Goal: Information Seeking & Learning: Learn about a topic

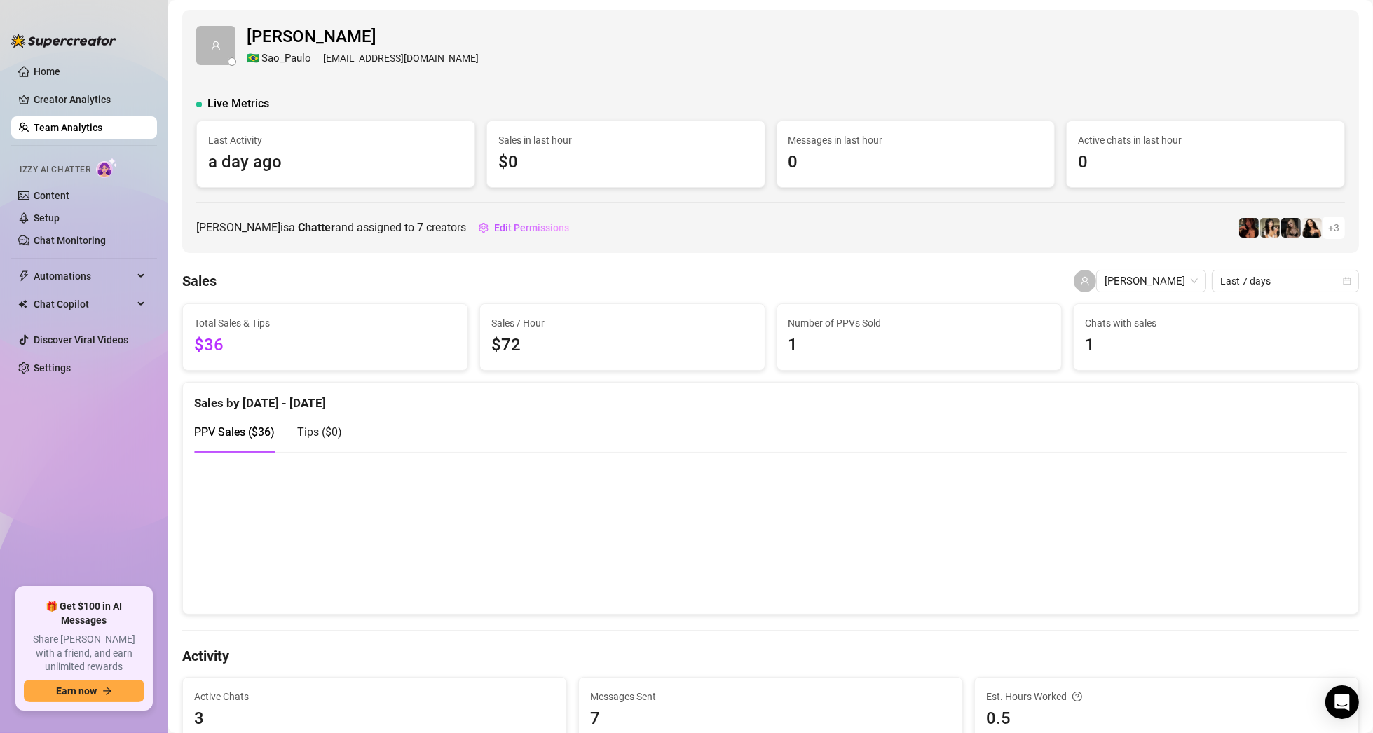
click at [63, 124] on link "Team Analytics" at bounding box center [68, 127] width 69 height 11
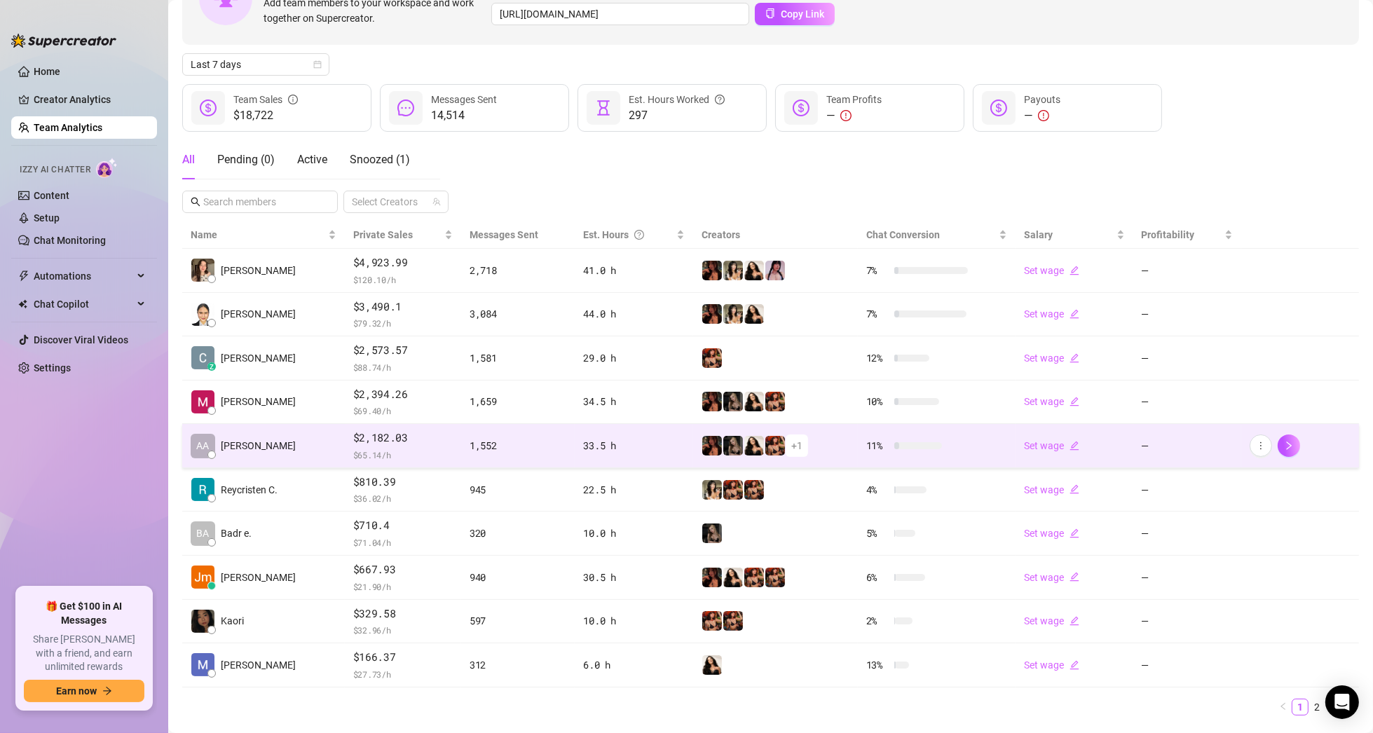
scroll to position [146, 0]
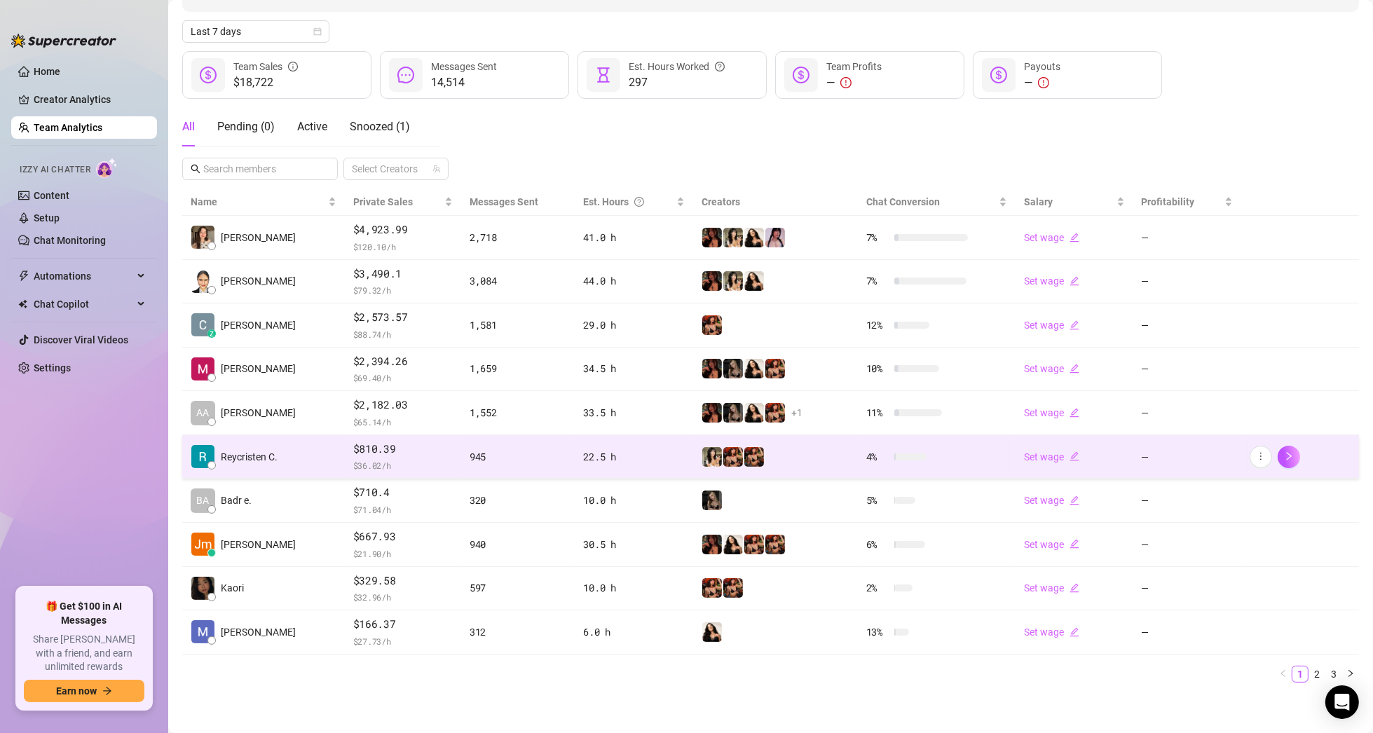
click at [280, 452] on td "Reycristen C." at bounding box center [263, 457] width 163 height 44
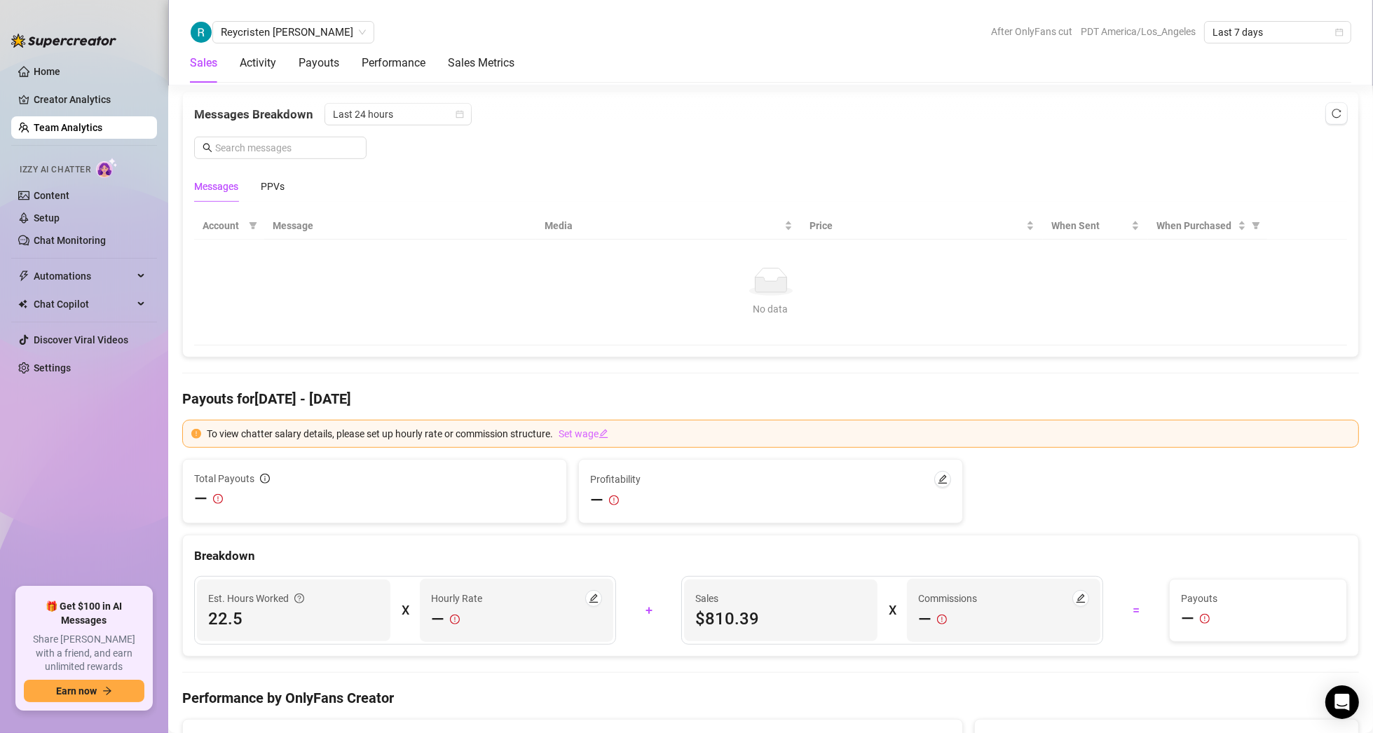
scroll to position [496, 0]
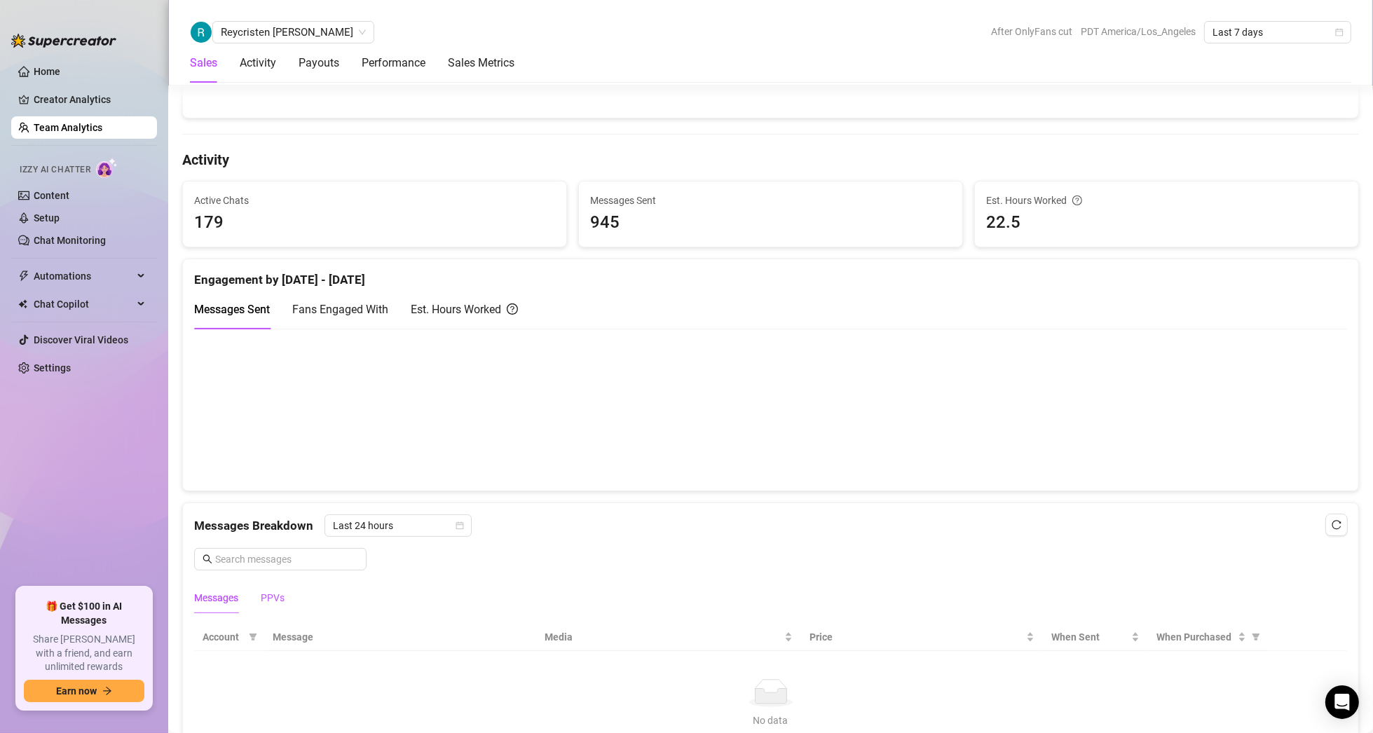
click at [280, 594] on div "PPVs" at bounding box center [273, 597] width 24 height 15
click at [401, 526] on span "Last 24 hours" at bounding box center [398, 525] width 130 height 21
click at [383, 572] on div "Last Week" at bounding box center [396, 573] width 125 height 15
click at [232, 590] on div "Messages" at bounding box center [216, 597] width 44 height 15
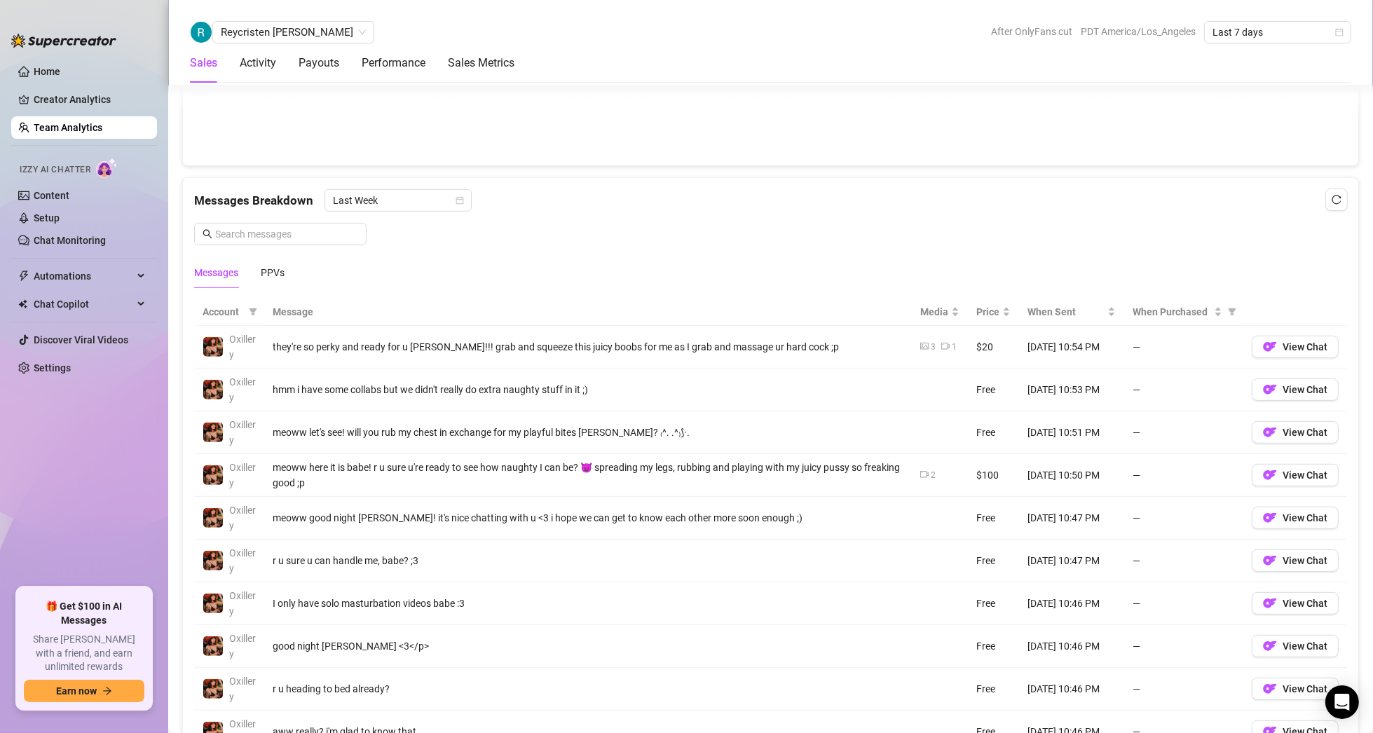
scroll to position [1127, 0]
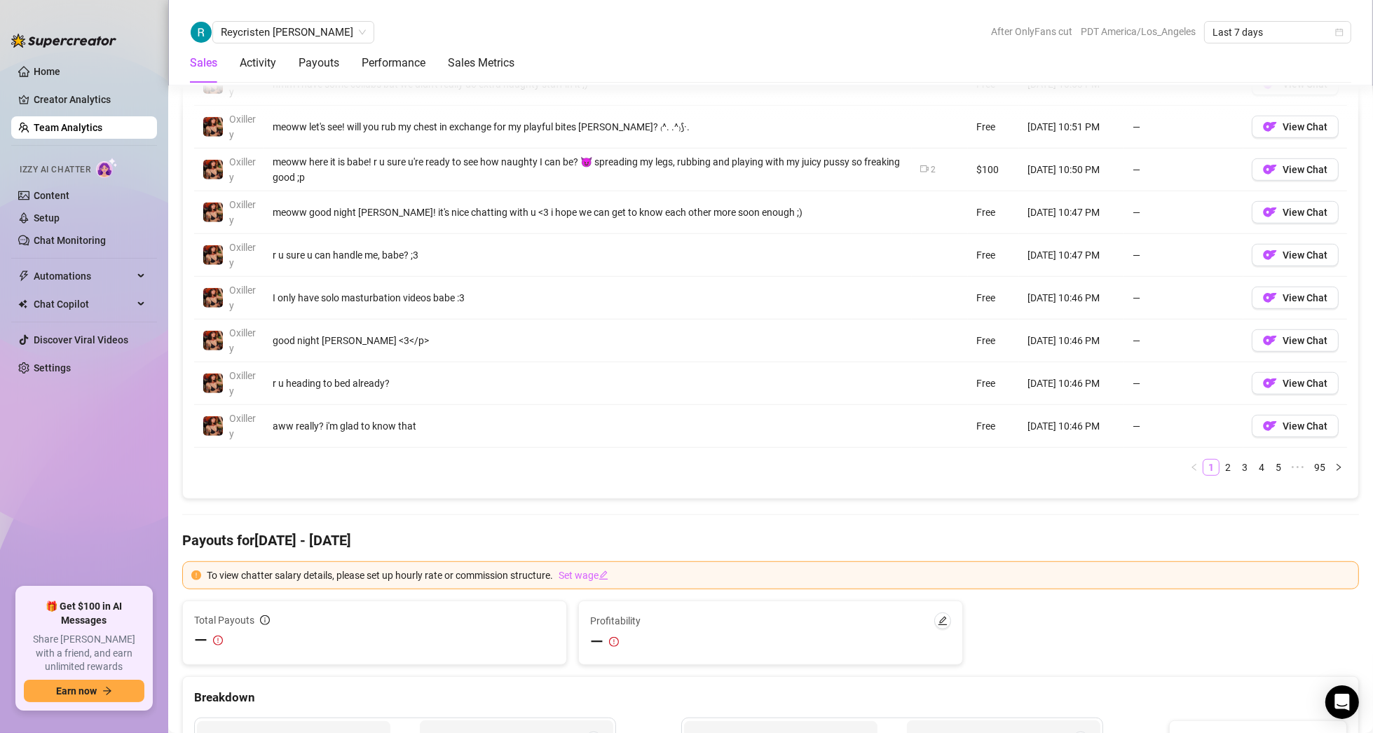
click at [1203, 463] on link "1" at bounding box center [1210, 467] width 15 height 15
click at [1220, 460] on link "2" at bounding box center [1227, 467] width 15 height 15
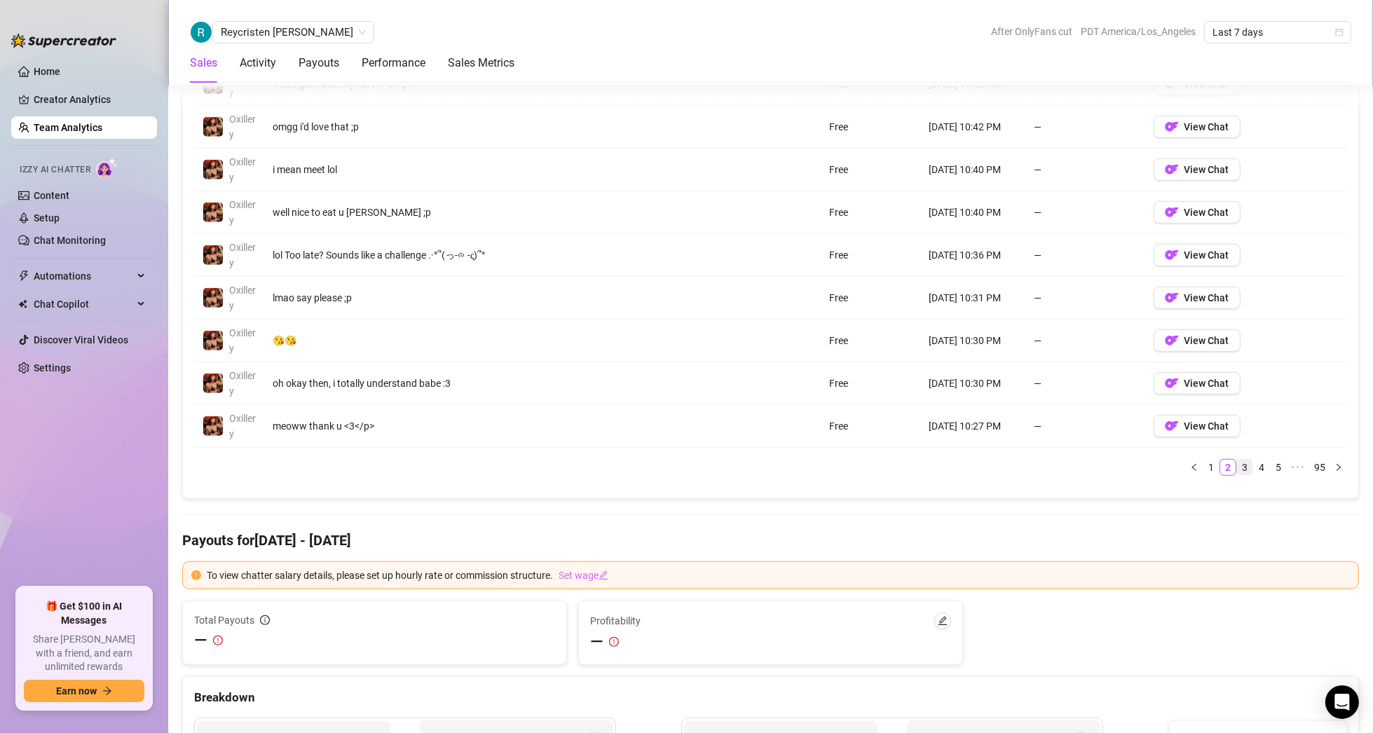
click at [1237, 462] on link "3" at bounding box center [1244, 467] width 15 height 15
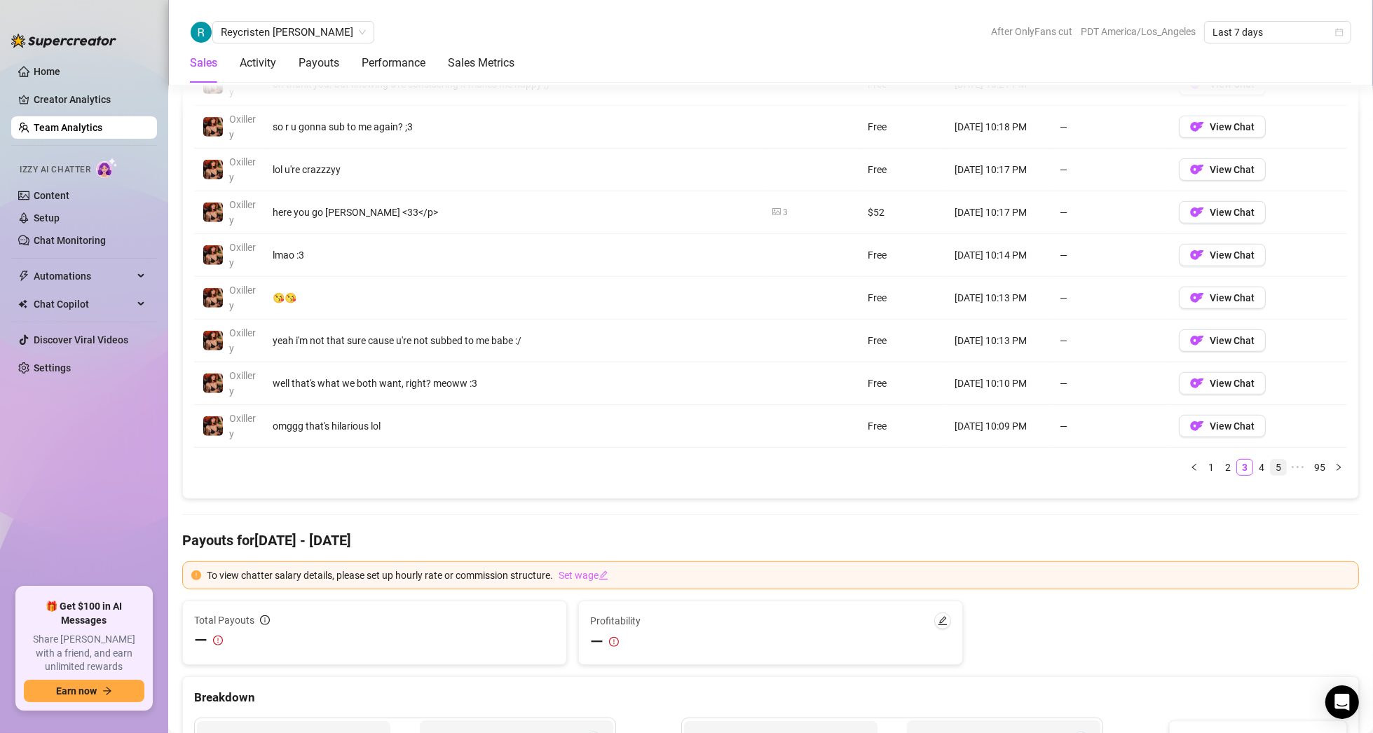
click at [1271, 463] on link "5" at bounding box center [1278, 467] width 15 height 15
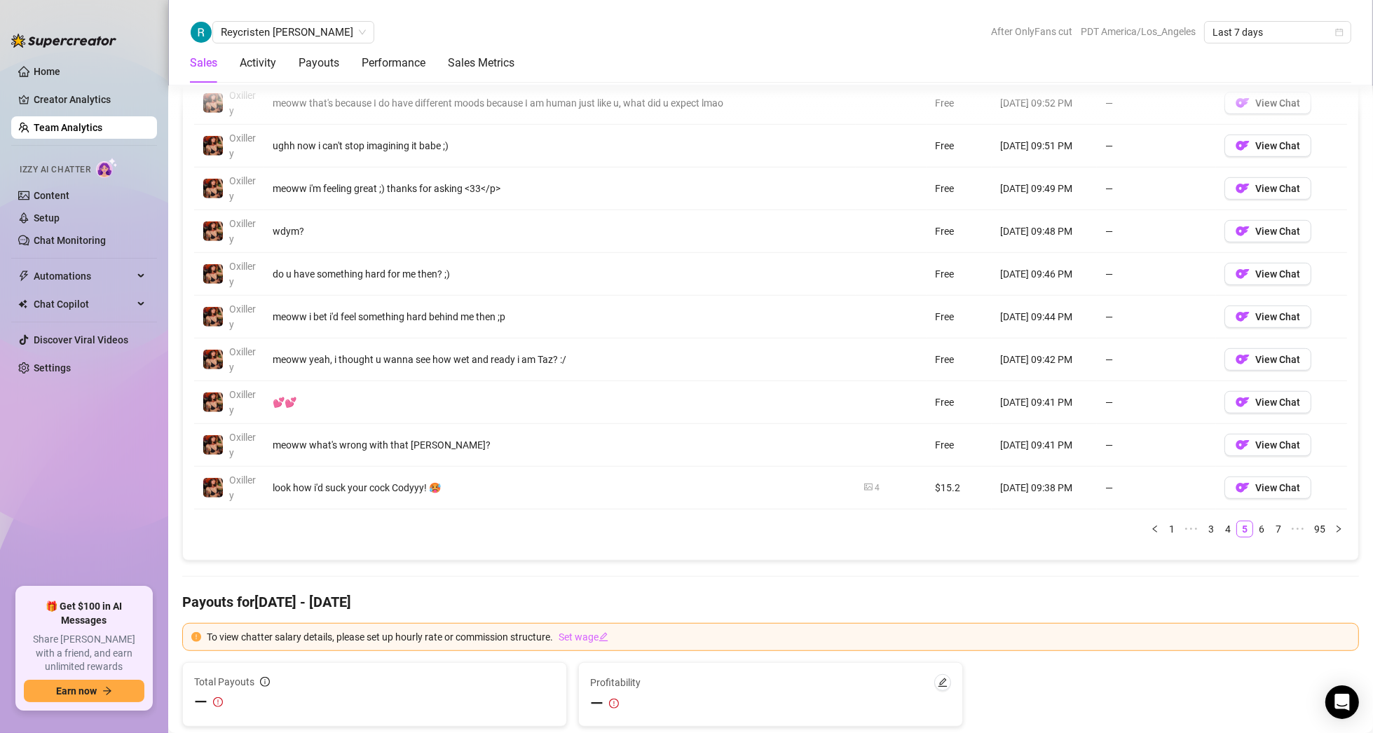
scroll to position [1057, 0]
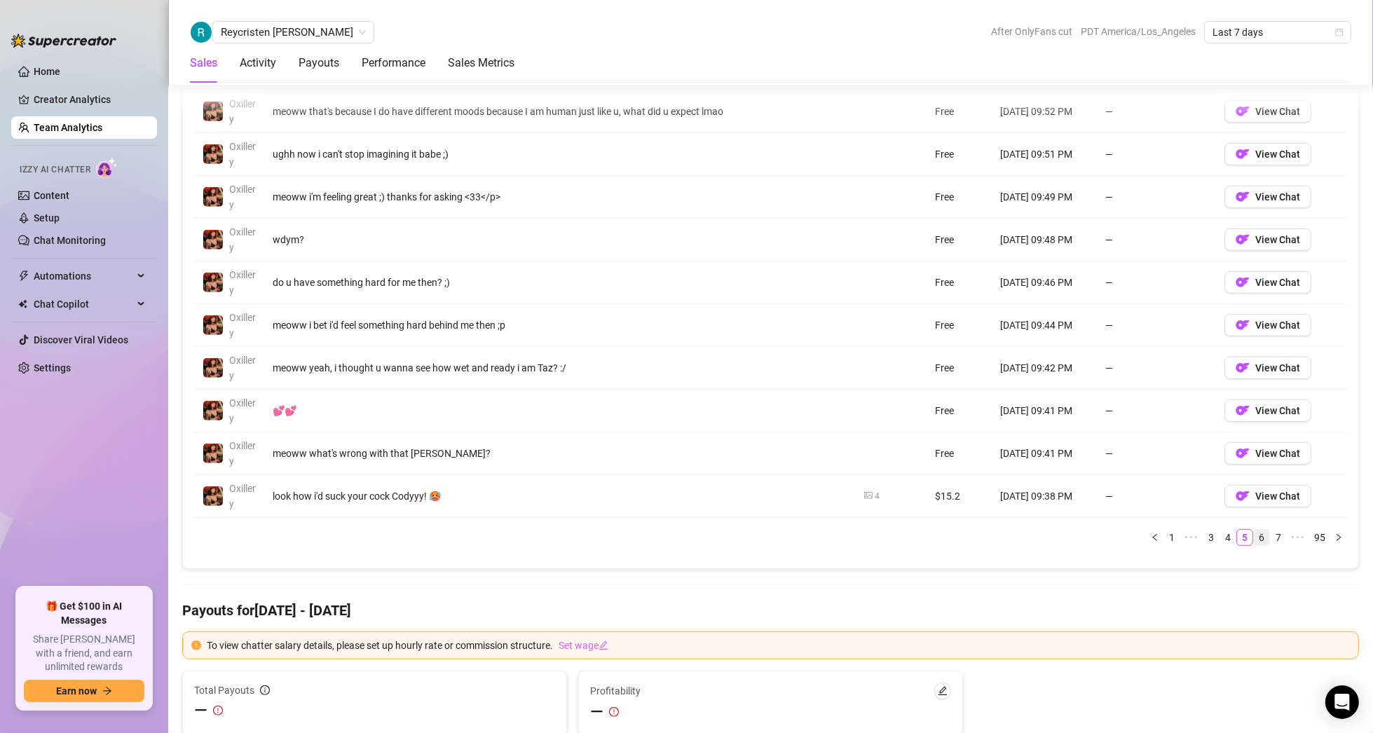
click at [1255, 533] on link "6" at bounding box center [1261, 537] width 15 height 15
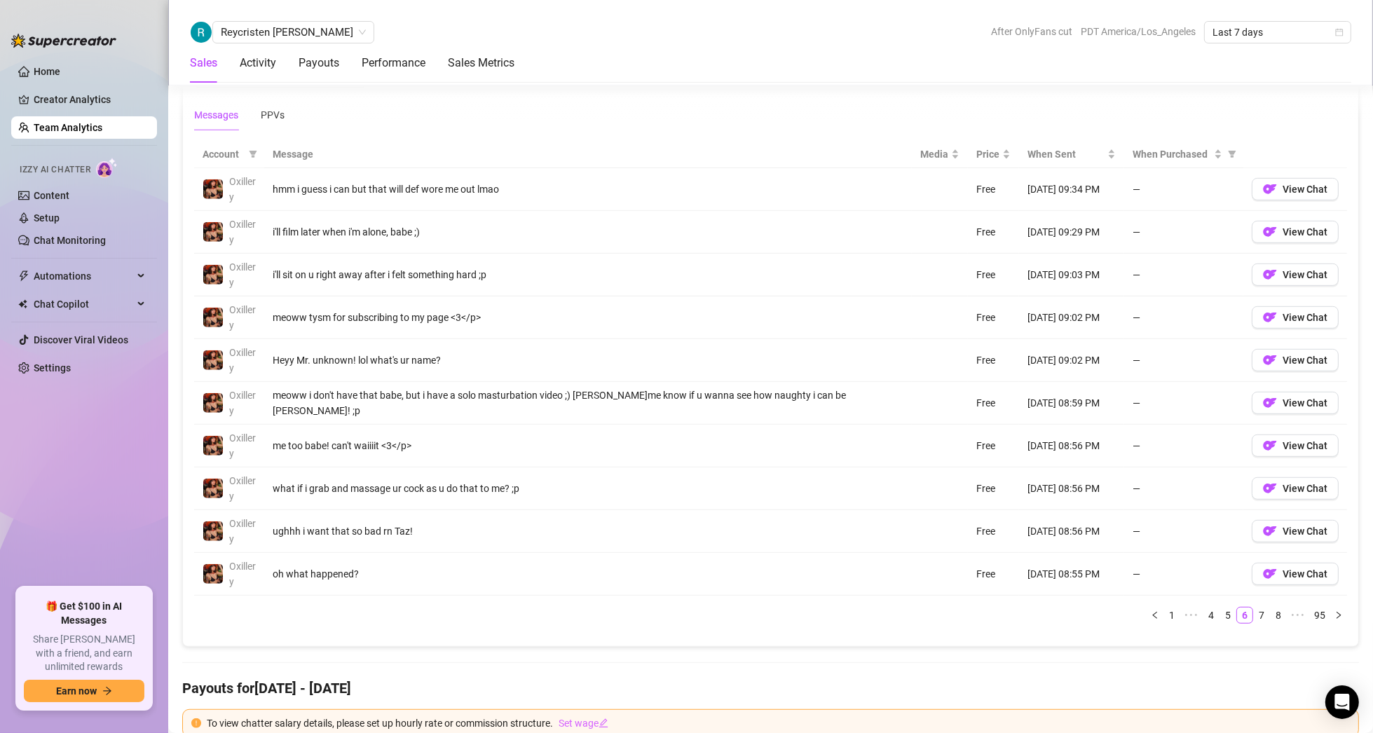
scroll to position [987, 0]
